Goal: Information Seeking & Learning: Learn about a topic

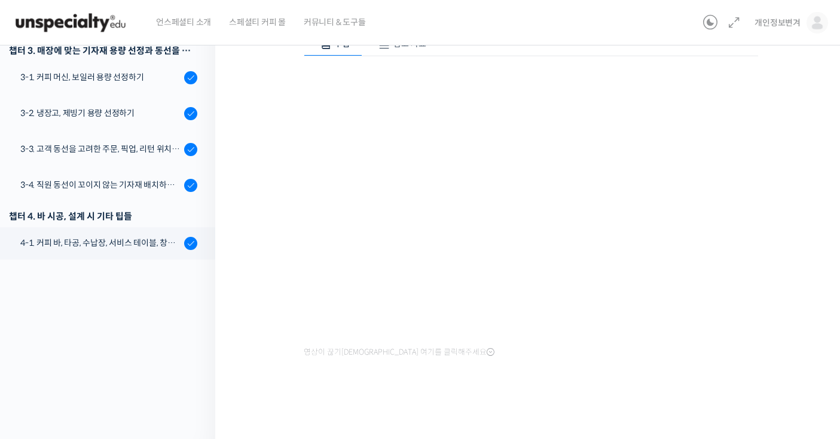
scroll to position [325, 0]
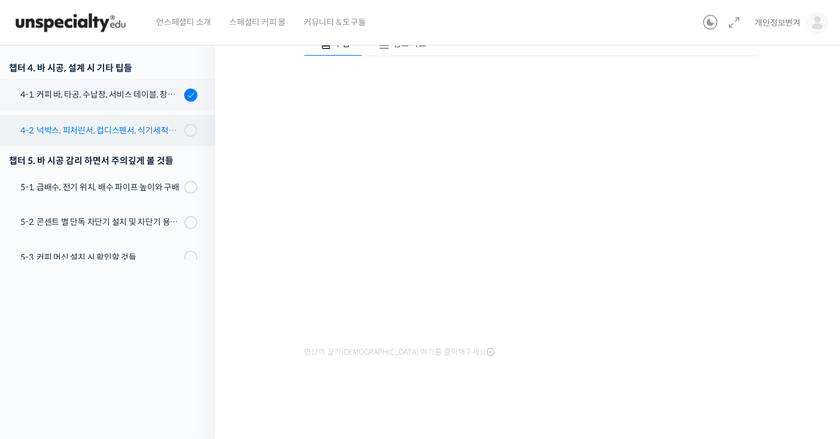
click at [149, 139] on link "4-2. 넉박스, 피처린서, 컵디스펜서, 식기세척기, 쇼케이스" at bounding box center [104, 130] width 221 height 31
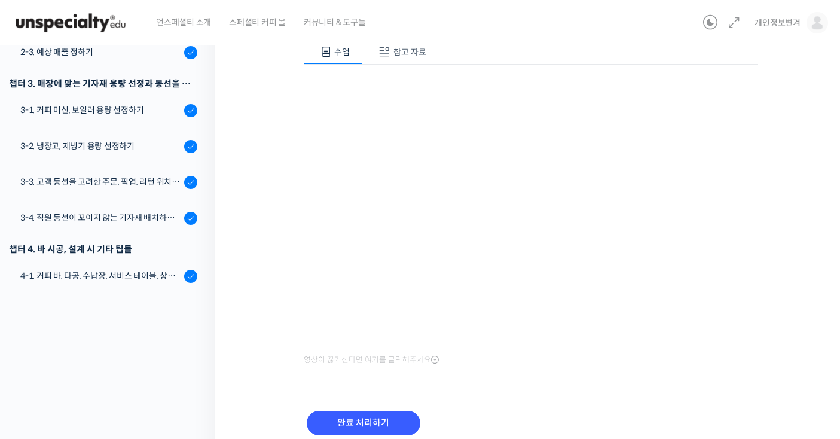
scroll to position [190, 0]
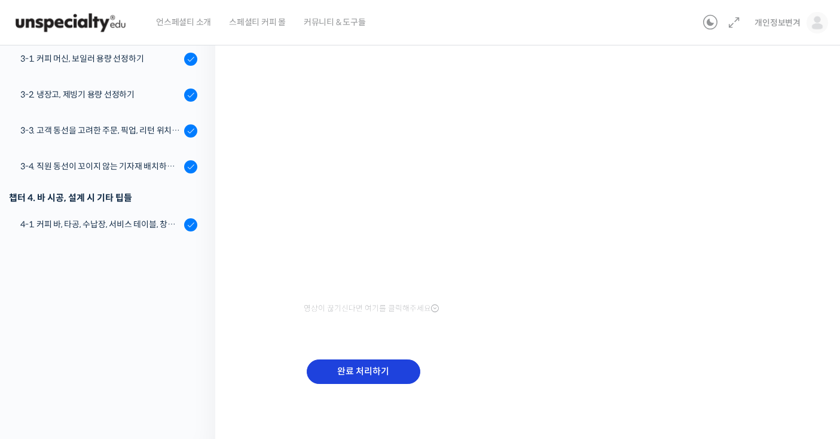
click at [401, 356] on div "완료 처리하기" at bounding box center [364, 381] width 120 height 50
click at [403, 361] on input "완료 처리하기" at bounding box center [364, 371] width 114 height 25
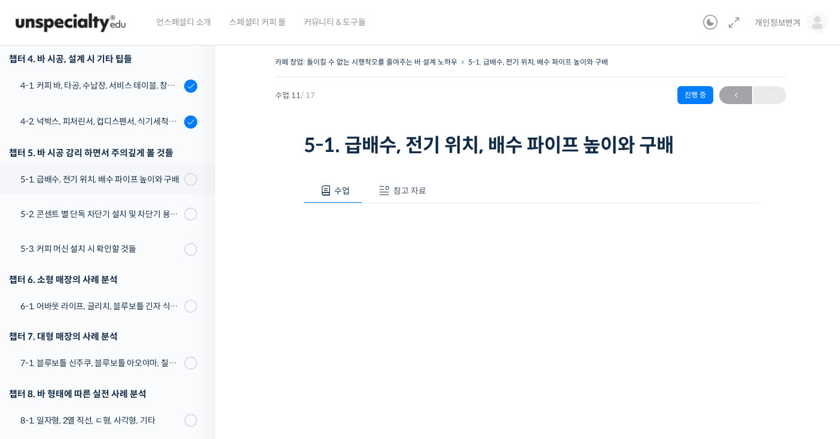
scroll to position [539, 0]
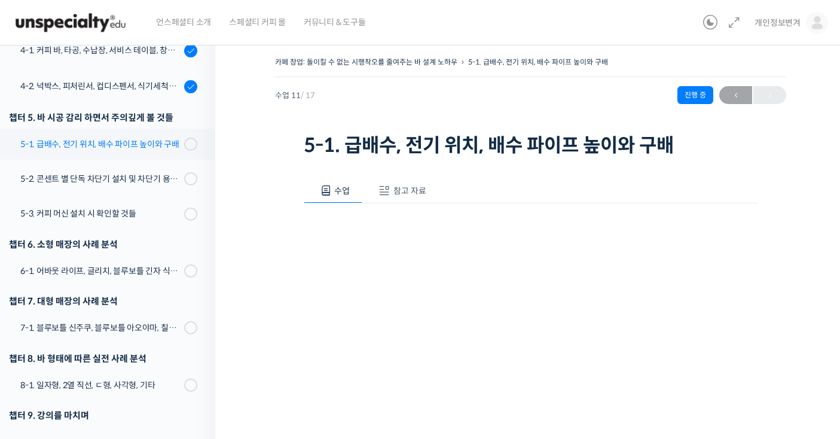
click at [150, 149] on div "5-1. 급배수, 전기 위치, 배수 파이프 높이와 구배" at bounding box center [100, 143] width 160 height 13
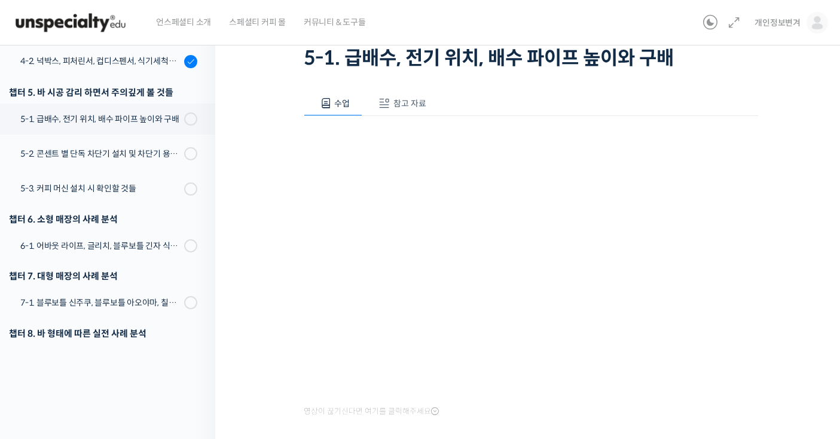
scroll to position [190, 0]
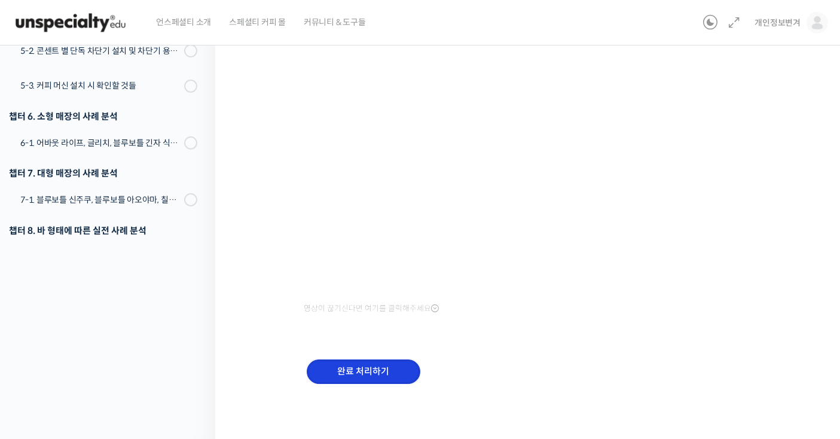
click at [366, 380] on input "완료 처리하기" at bounding box center [364, 371] width 114 height 25
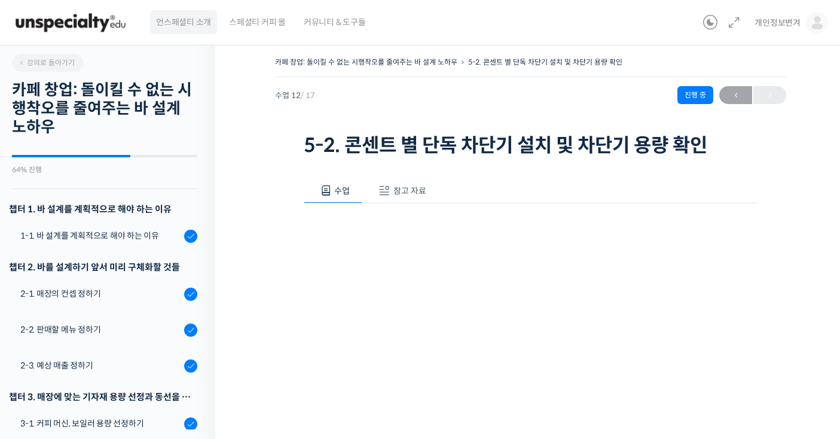
scroll to position [577, 0]
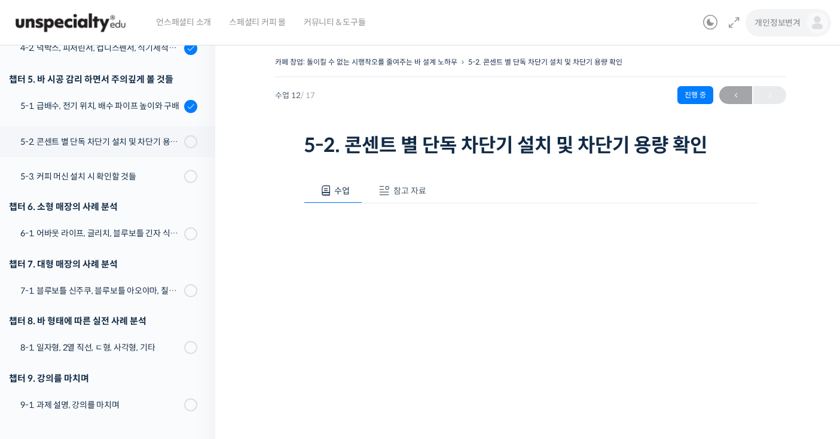
click at [797, 20] on span "개인정보변겨" at bounding box center [777, 22] width 46 height 11
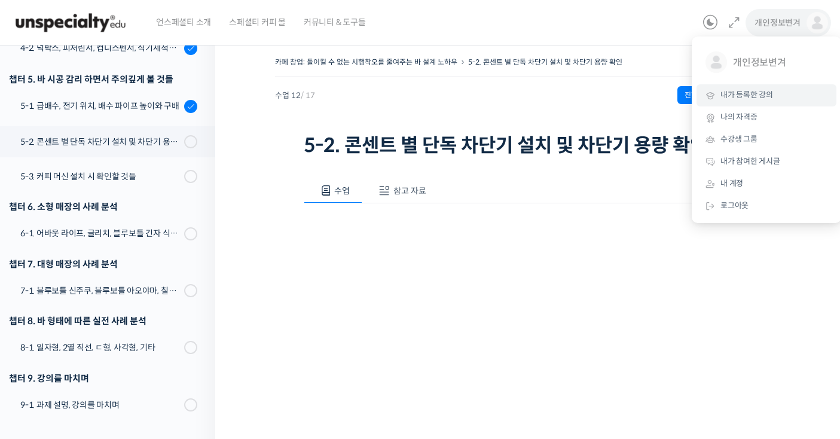
click at [759, 99] on span "내가 등록한 강의" at bounding box center [746, 95] width 53 height 10
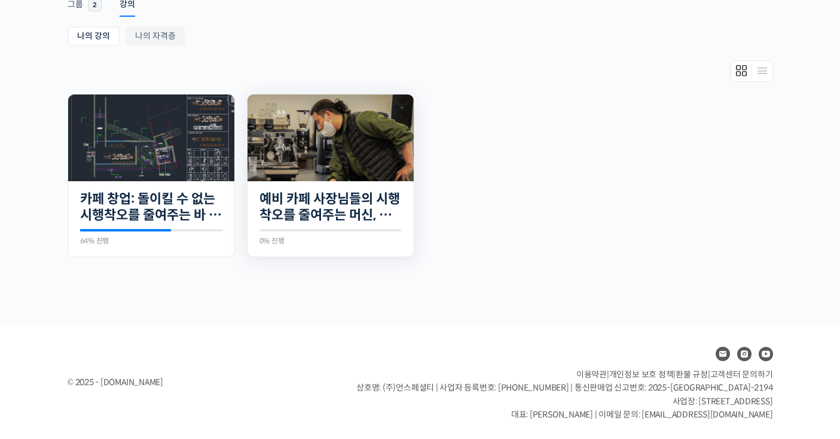
click at [331, 136] on img at bounding box center [330, 137] width 166 height 87
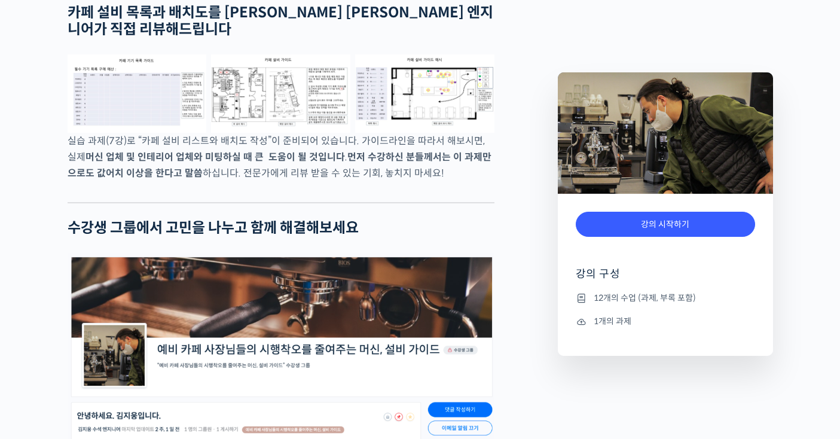
scroll to position [3603, 0]
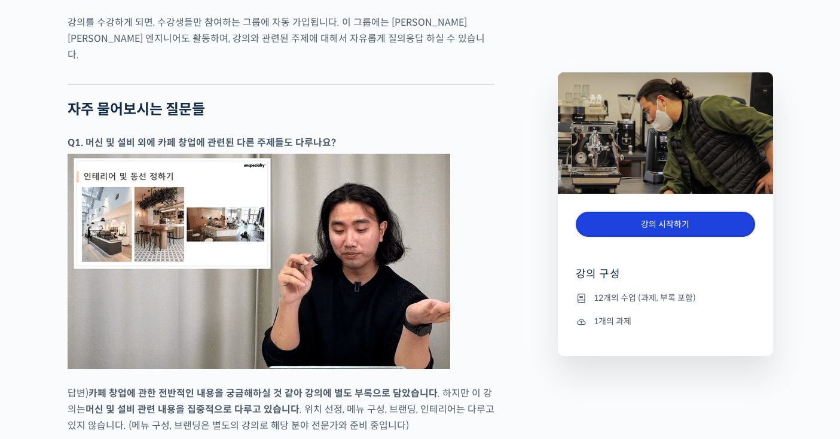
click at [616, 224] on link "강의 시작하기" at bounding box center [665, 225] width 179 height 26
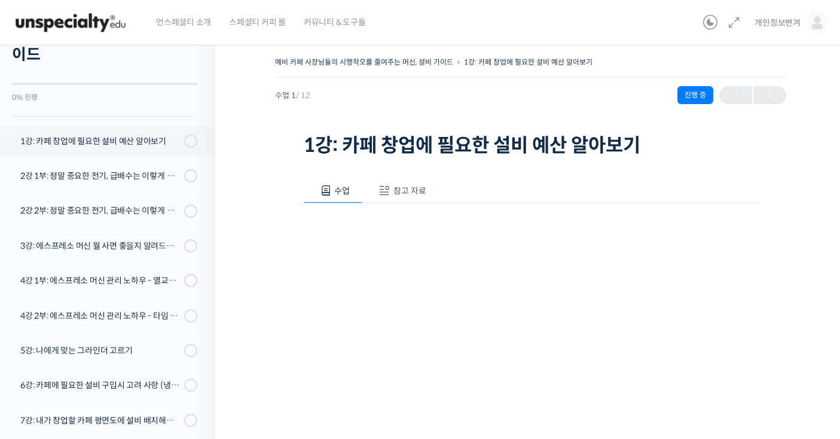
scroll to position [71, 0]
drag, startPoint x: 395, startPoint y: 184, endPoint x: 399, endPoint y: 177, distance: 7.5
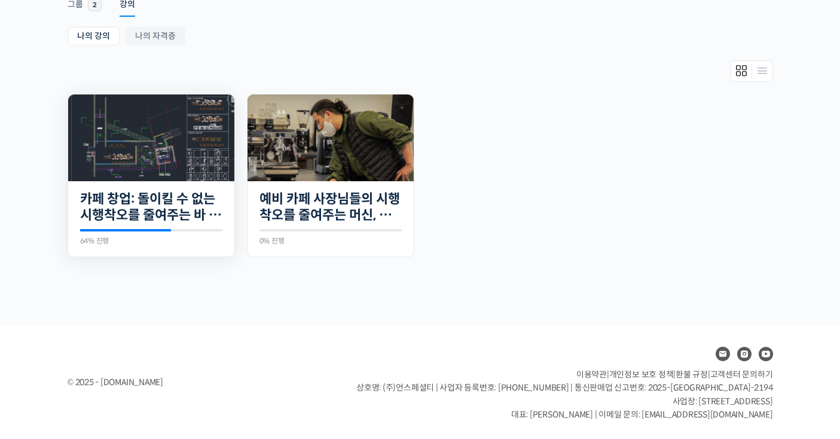
click at [132, 139] on img at bounding box center [151, 137] width 166 height 87
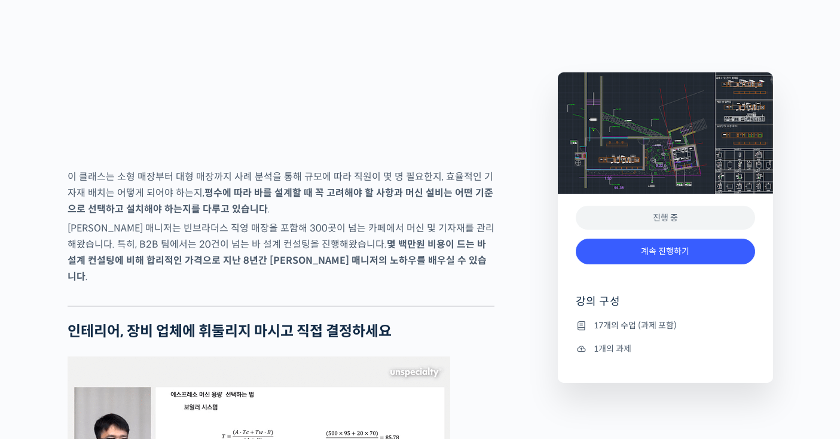
scroll to position [1351, 0]
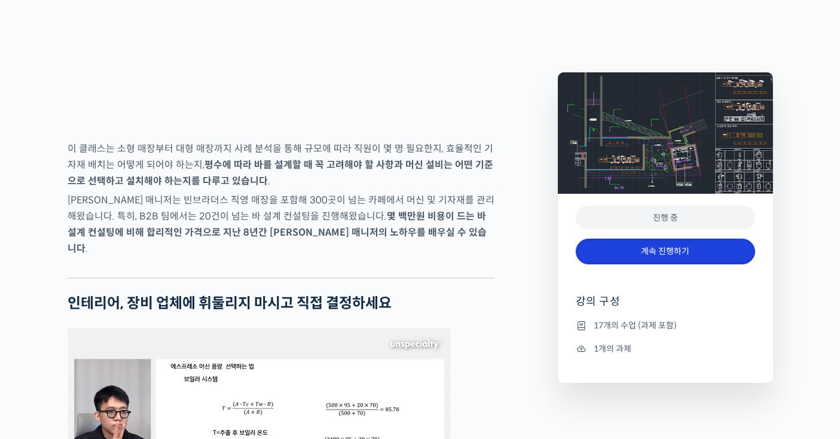
click at [666, 244] on link "계속 진행하기" at bounding box center [665, 252] width 179 height 26
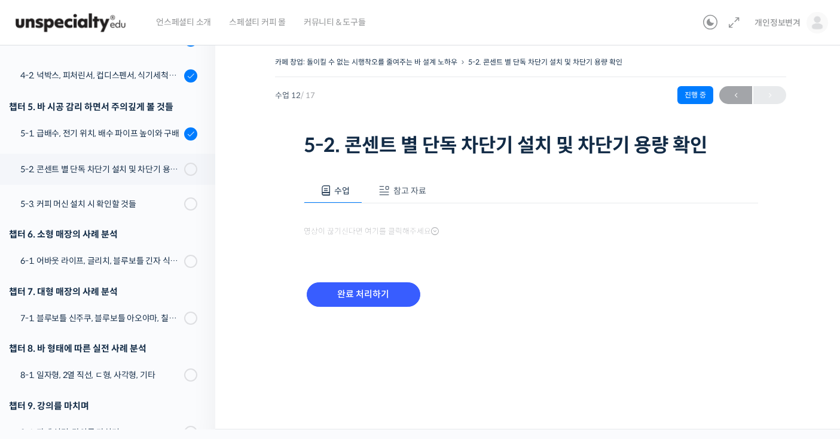
scroll to position [577, 0]
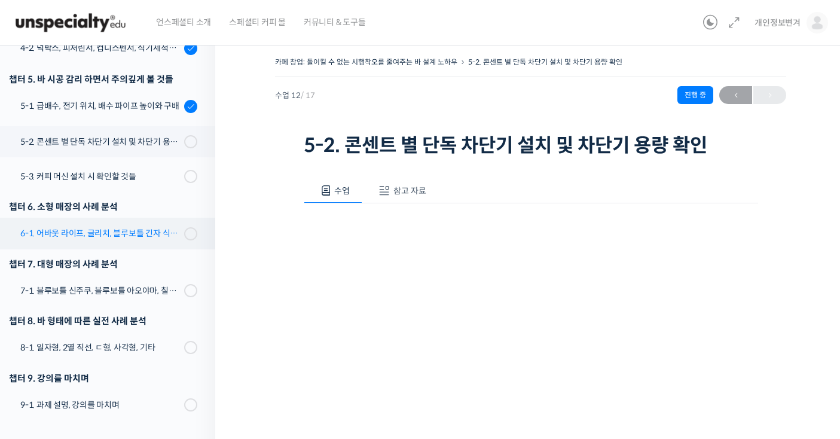
click at [153, 236] on div "6-1. 어바웃 라이프, 글리치, 블루보틀 긴자 식스, 로로움" at bounding box center [100, 233] width 160 height 13
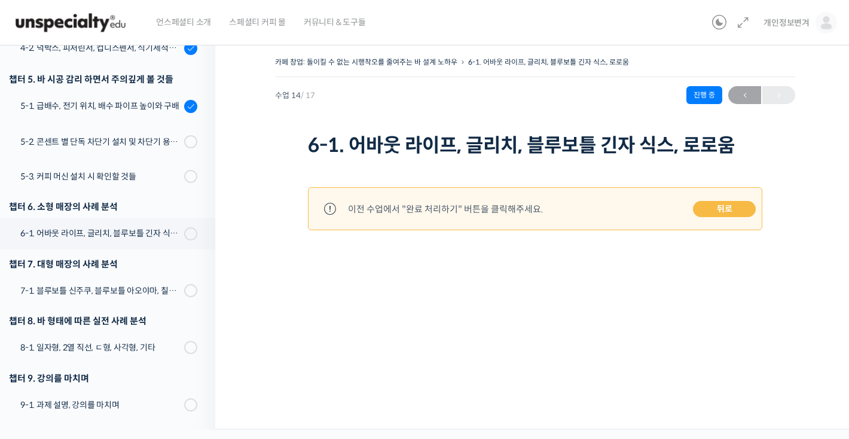
scroll to position [577, 0]
click at [714, 211] on link "뒤로" at bounding box center [724, 209] width 63 height 17
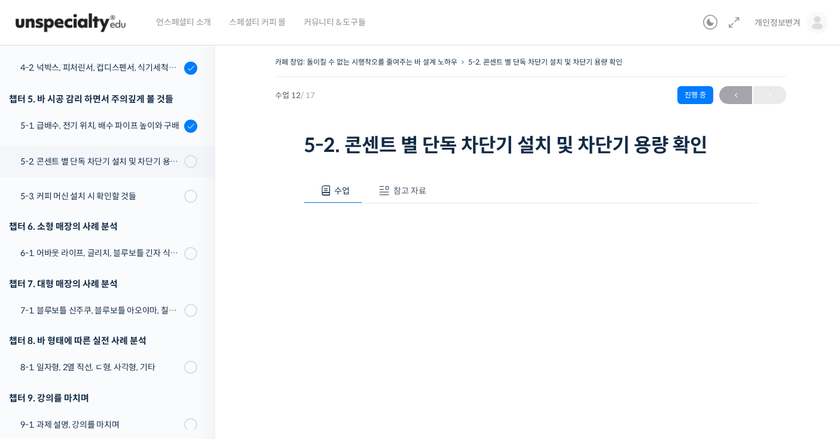
scroll to position [577, 0]
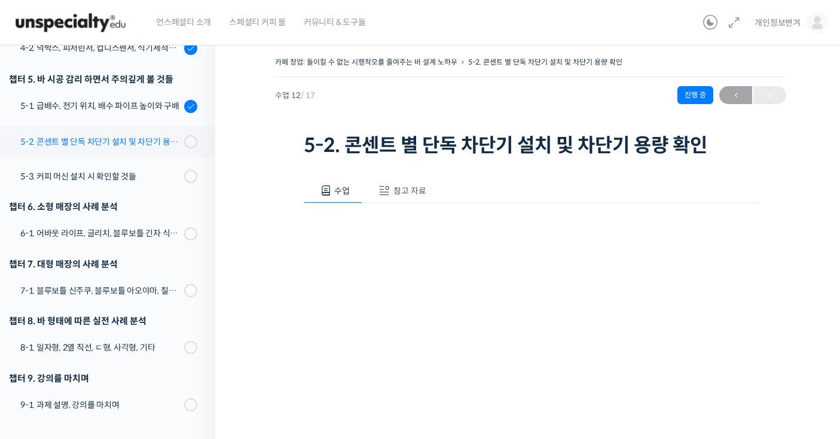
click at [160, 145] on div "5-2. 콘센트 별 단독 차단기 설치 및 차단기 용량 확인" at bounding box center [100, 141] width 160 height 13
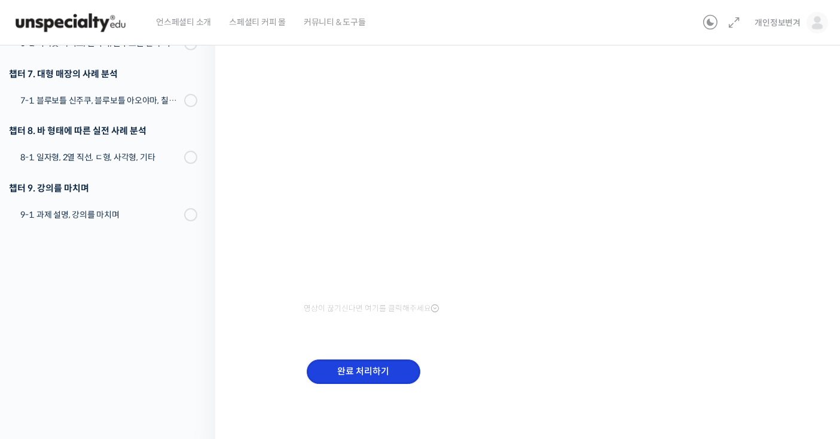
click at [390, 368] on input "완료 처리하기" at bounding box center [364, 371] width 114 height 25
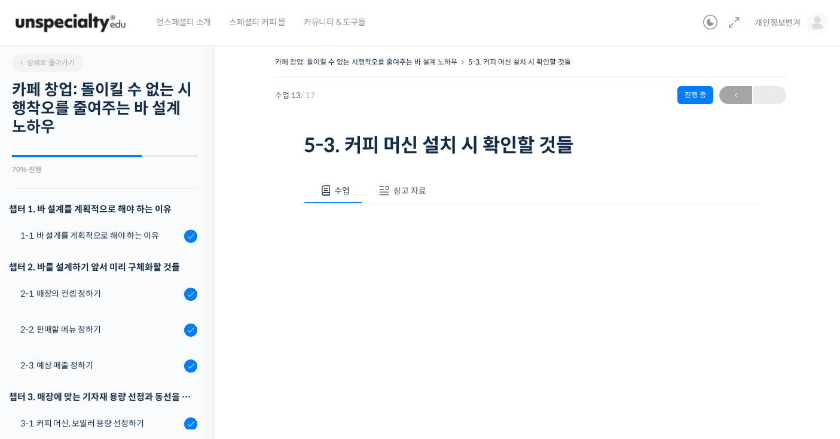
scroll to position [577, 0]
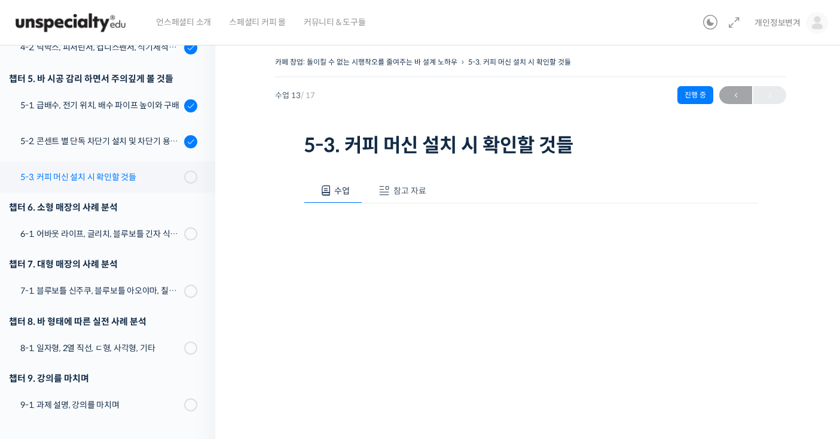
click at [156, 163] on link "5-3. 커피 머신 설치 시 확인할 것들" at bounding box center [104, 176] width 221 height 31
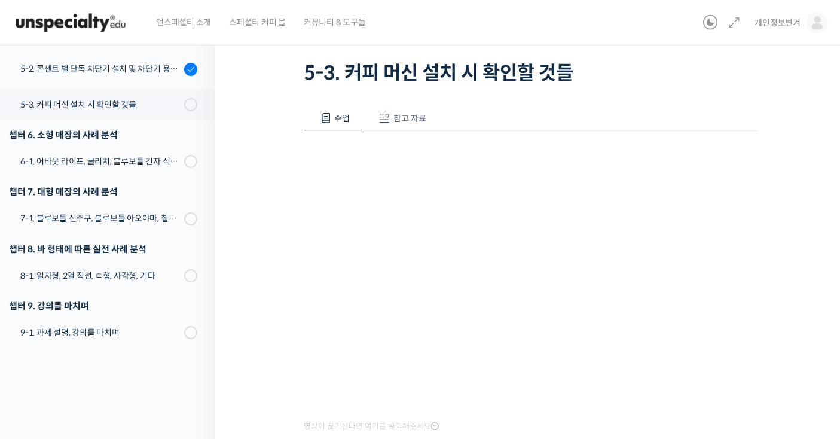
scroll to position [190, 0]
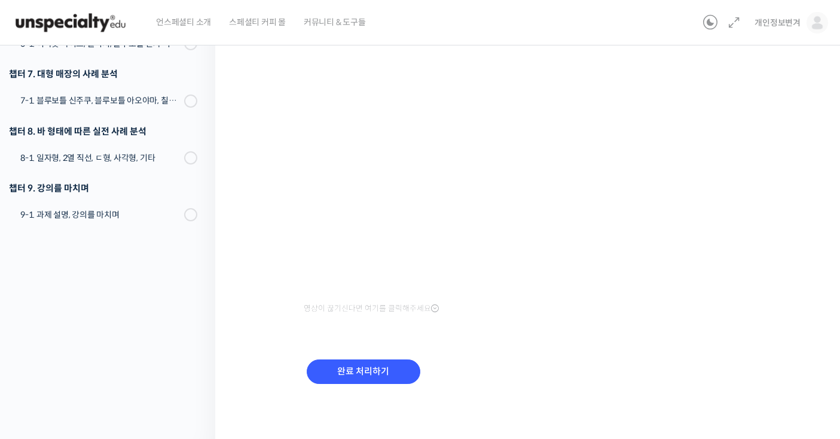
click at [386, 357] on div "완료 처리하기" at bounding box center [364, 381] width 120 height 50
click at [392, 369] on input "완료 처리하기" at bounding box center [364, 371] width 114 height 25
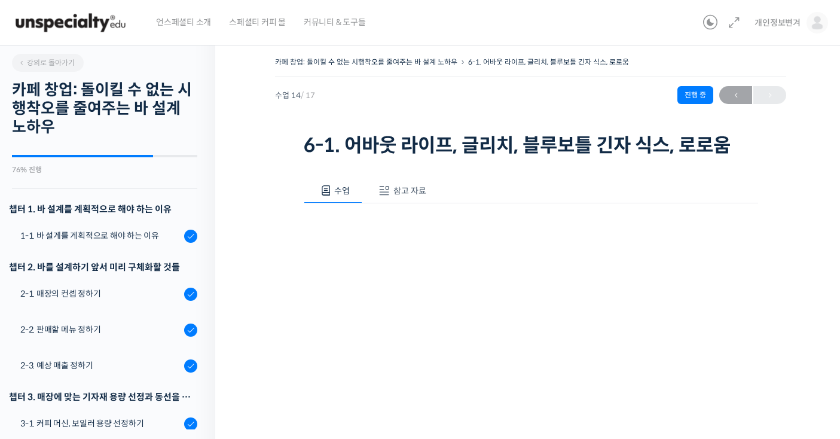
scroll to position [579, 0]
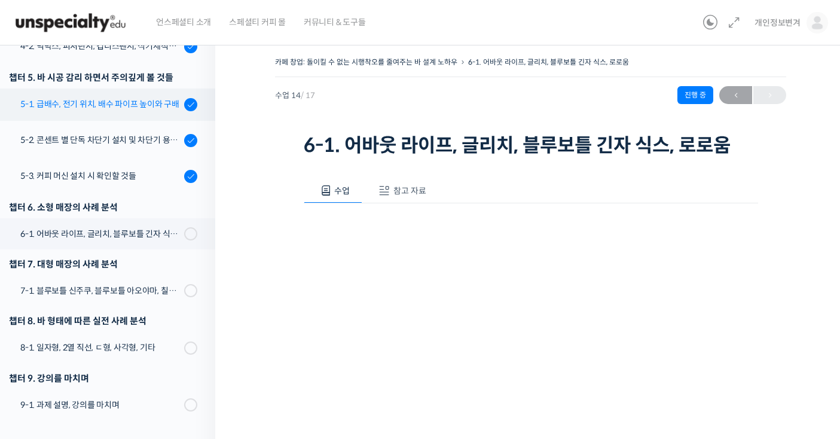
click at [151, 105] on div "5-1. 급배수, 전기 위치, 배수 파이프 높이와 구배" at bounding box center [100, 103] width 160 height 13
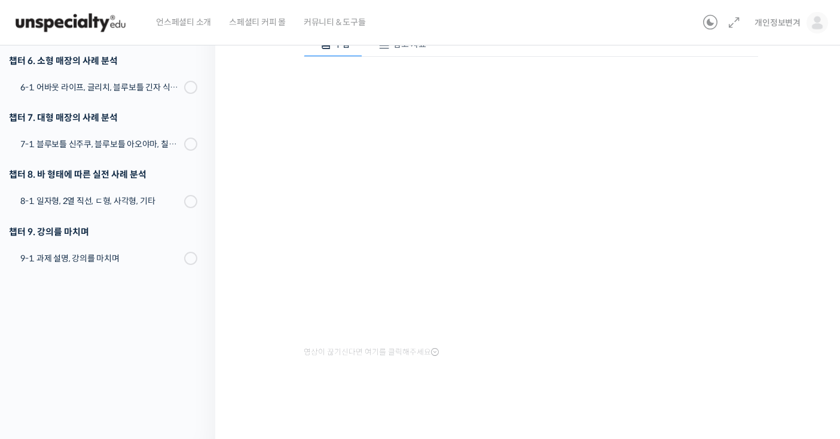
scroll to position [479, 0]
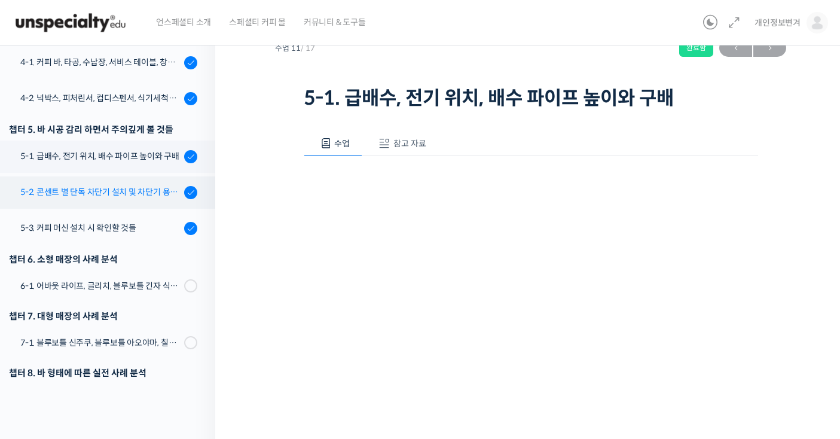
click at [135, 197] on div "5-2. 콘센트 별 단독 차단기 설치 및 차단기 용량 확인" at bounding box center [100, 191] width 160 height 13
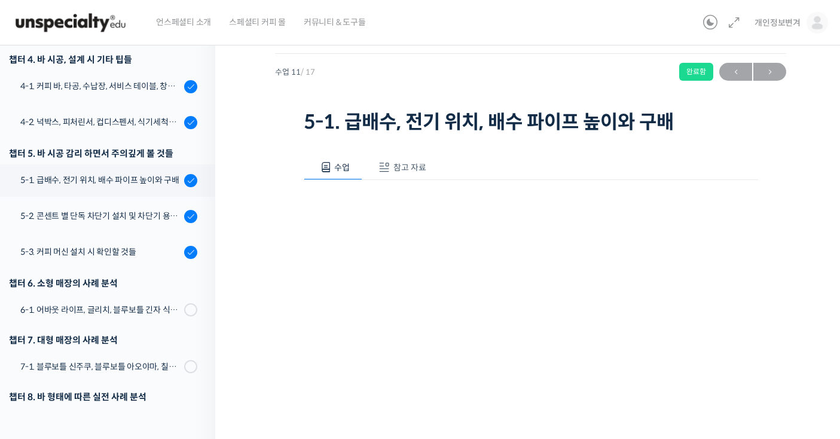
scroll to position [0, 0]
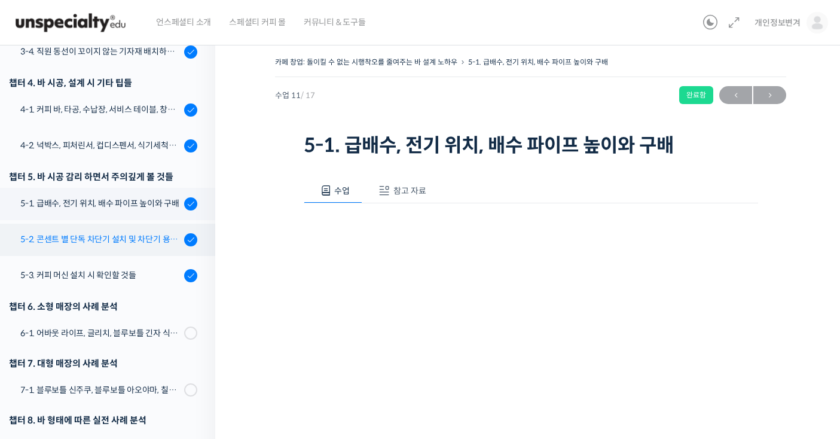
click at [137, 240] on div "5-2. 콘센트 별 단독 차단기 설치 및 차단기 용량 확인" at bounding box center [100, 239] width 160 height 13
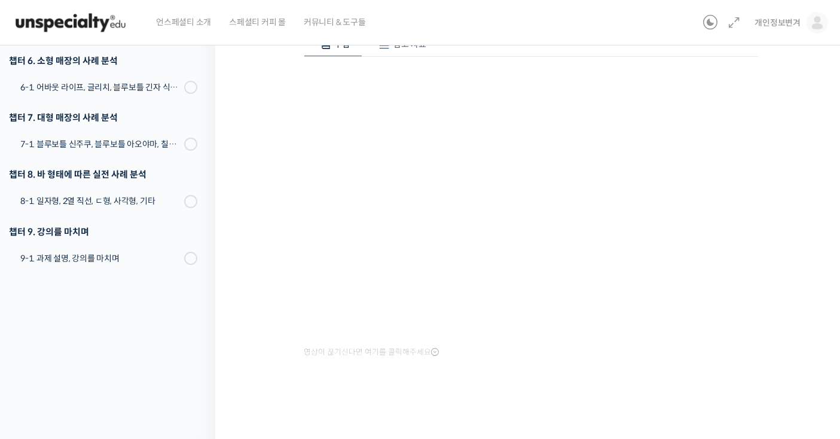
scroll to position [479, 0]
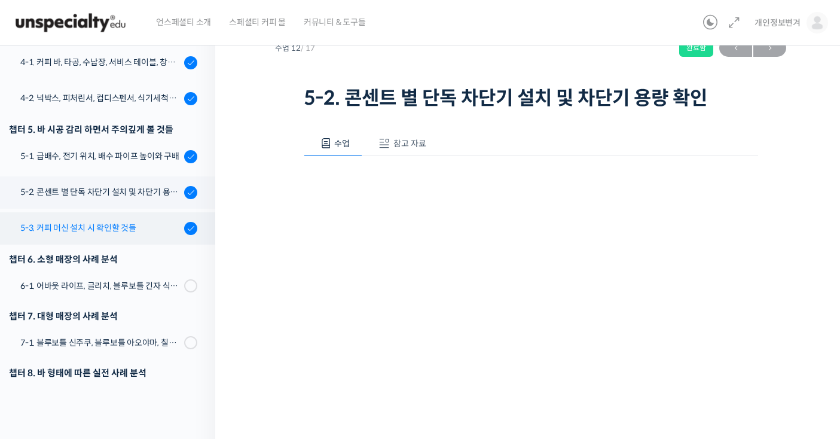
click at [148, 230] on div "5-3. 커피 머신 설치 시 확인할 것들" at bounding box center [100, 227] width 160 height 13
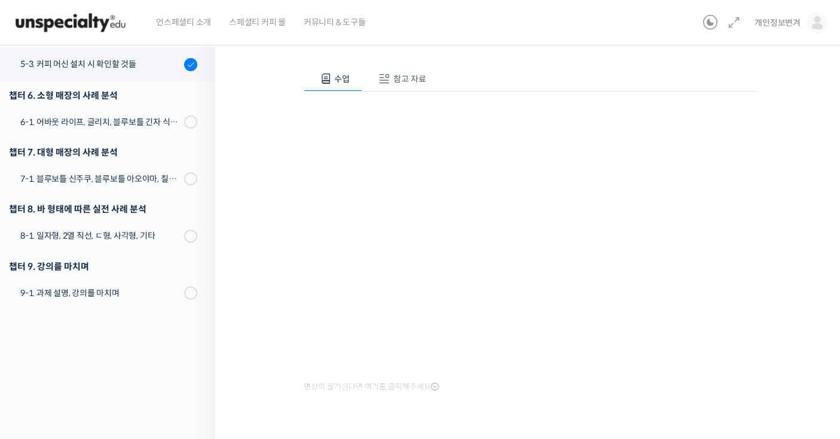
scroll to position [479, 0]
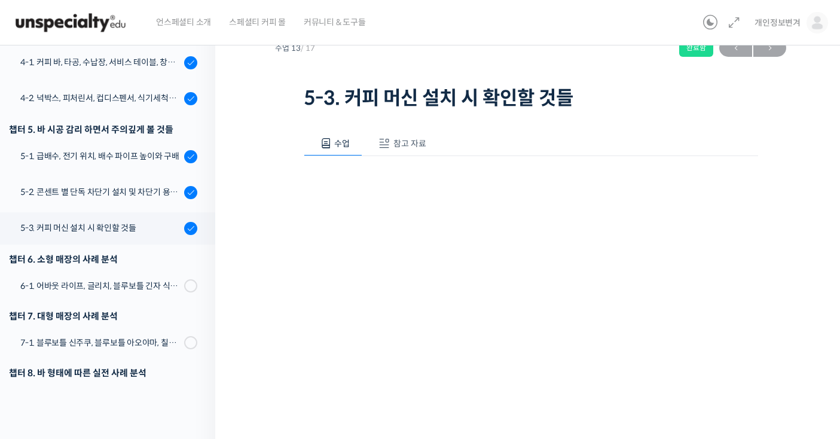
click at [155, 267] on div "챕터 6. 소형 매장의 사례 분석" at bounding box center [104, 259] width 221 height 22
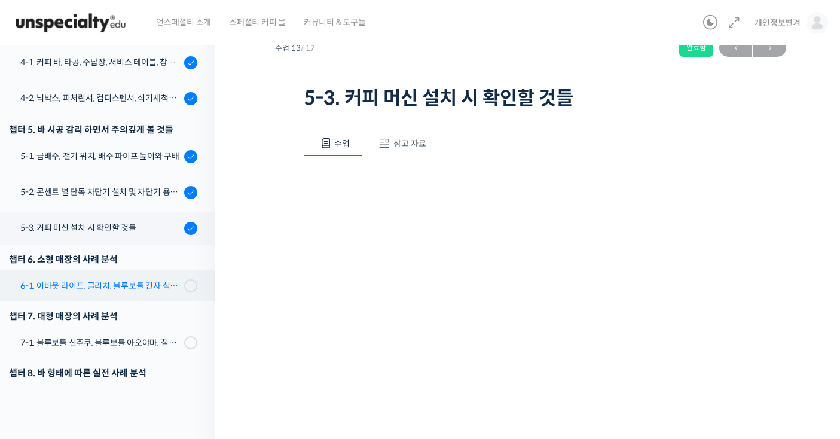
click at [158, 280] on div "6-1. 어바웃 라이프, 글리치, 블루보틀 긴자 식스, 로로움" at bounding box center [100, 285] width 160 height 13
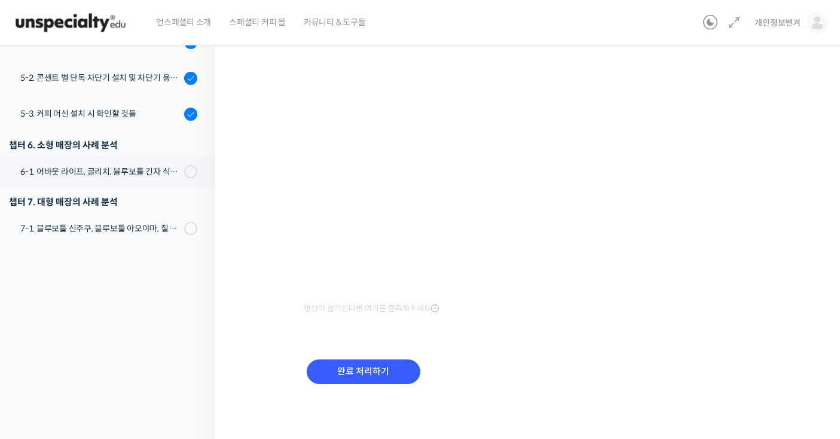
scroll to position [233, 0]
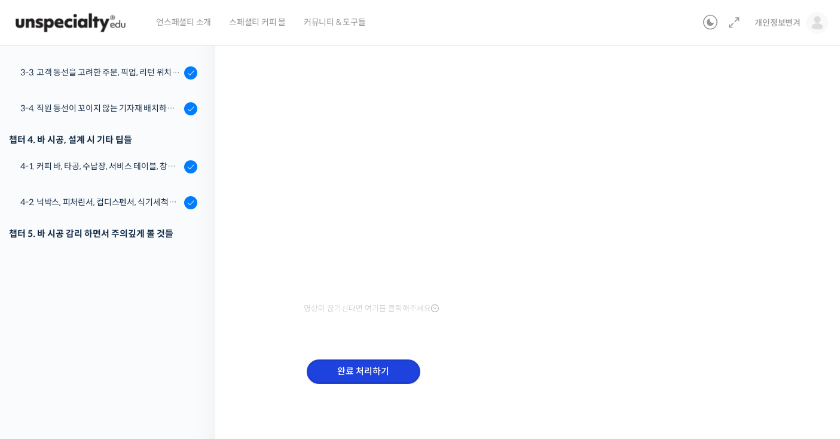
click at [350, 370] on input "완료 처리하기" at bounding box center [364, 371] width 114 height 25
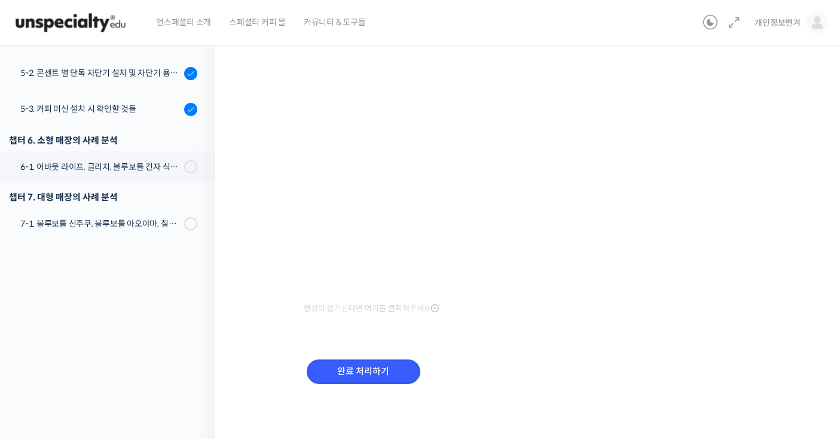
scroll to position [579, 0]
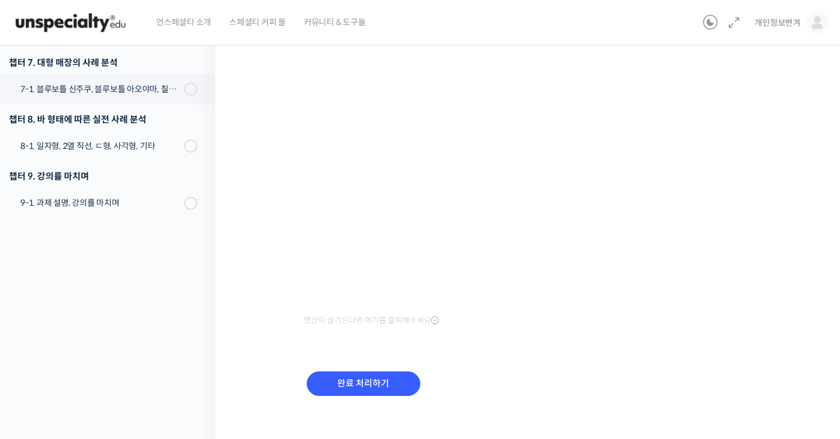
scroll to position [213, 0]
